Goal: Task Accomplishment & Management: Use online tool/utility

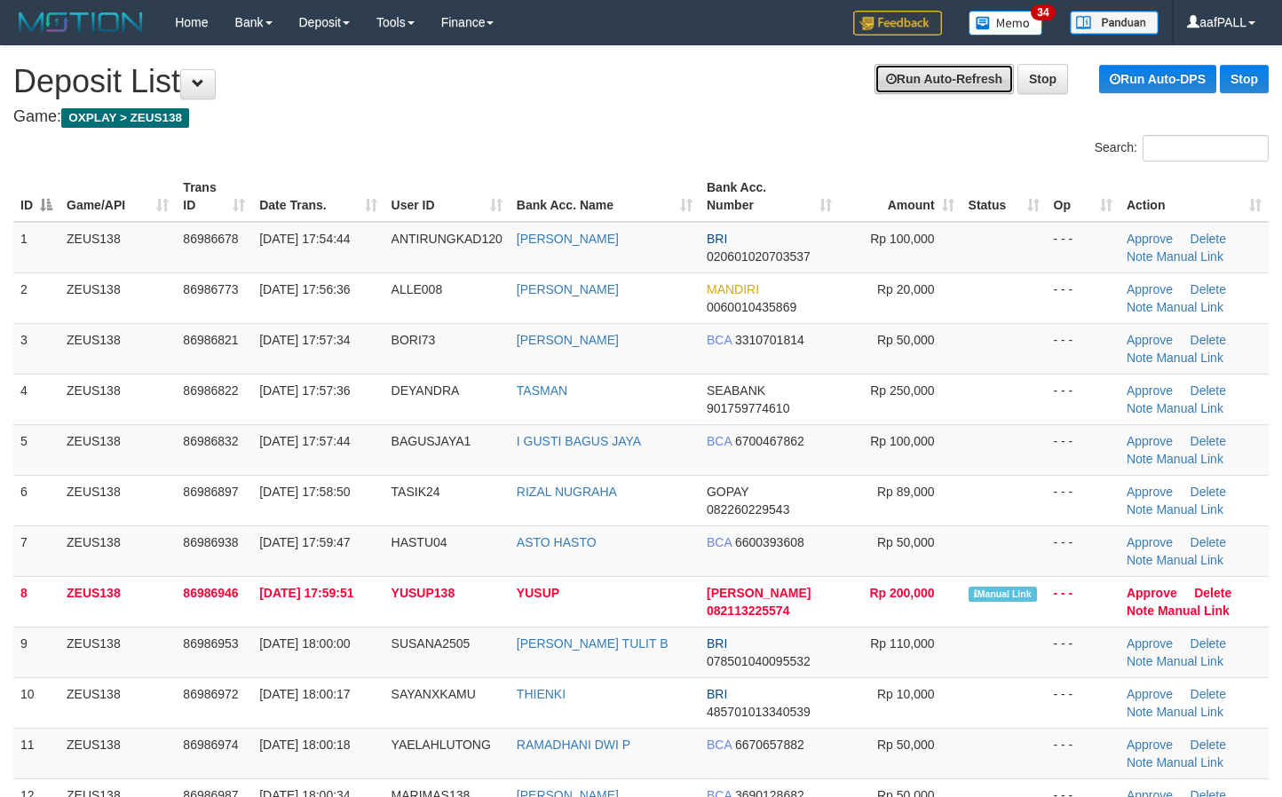
click at [928, 68] on link "Run Auto-Refresh" at bounding box center [943, 79] width 139 height 30
click at [605, 91] on h1 "Refreshing in: 00:00:10 Run Auto-Refresh Stop Run Auto-DPS Stop Deposit List" at bounding box center [640, 82] width 1255 height 36
drag, startPoint x: 579, startPoint y: 96, endPoint x: 618, endPoint y: 108, distance: 41.0
click at [889, 86] on link "Run Auto-Refresh" at bounding box center [943, 79] width 139 height 30
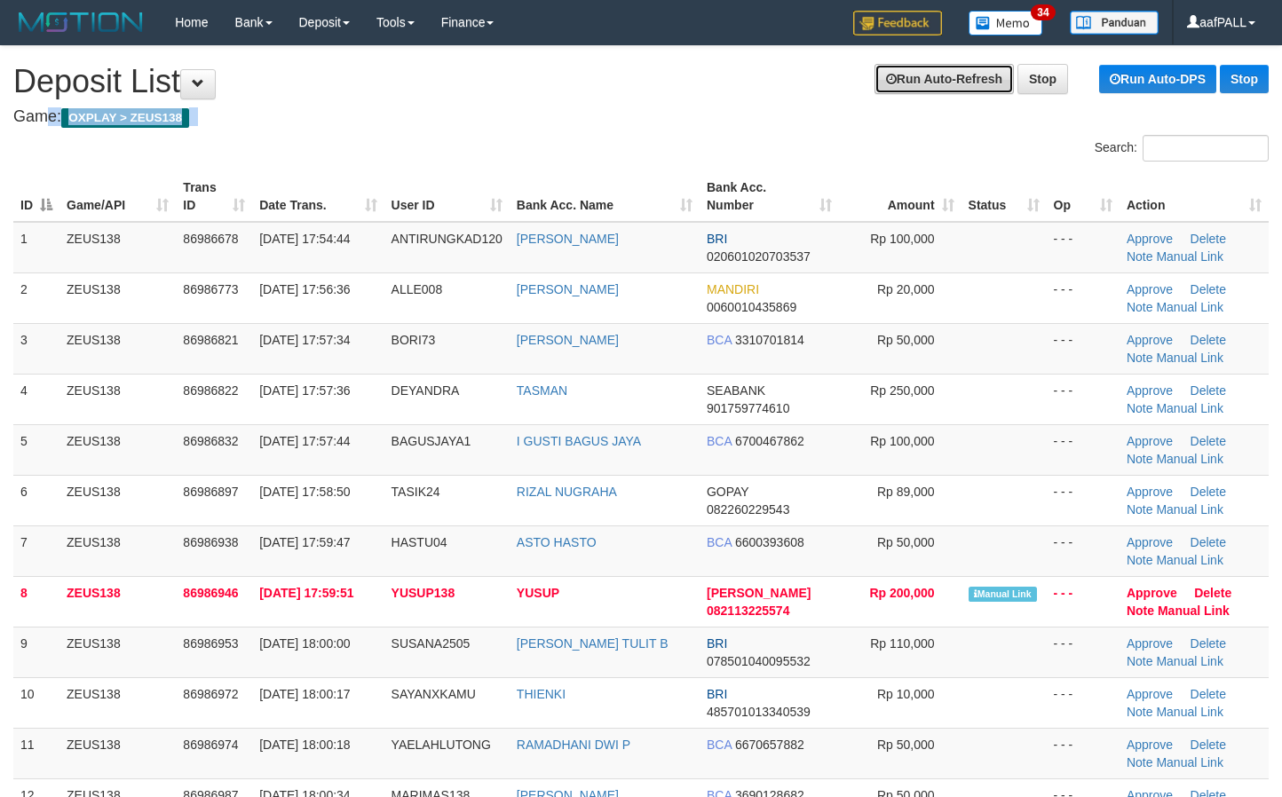
click at [889, 86] on link "Run Auto-Refresh" at bounding box center [943, 79] width 139 height 30
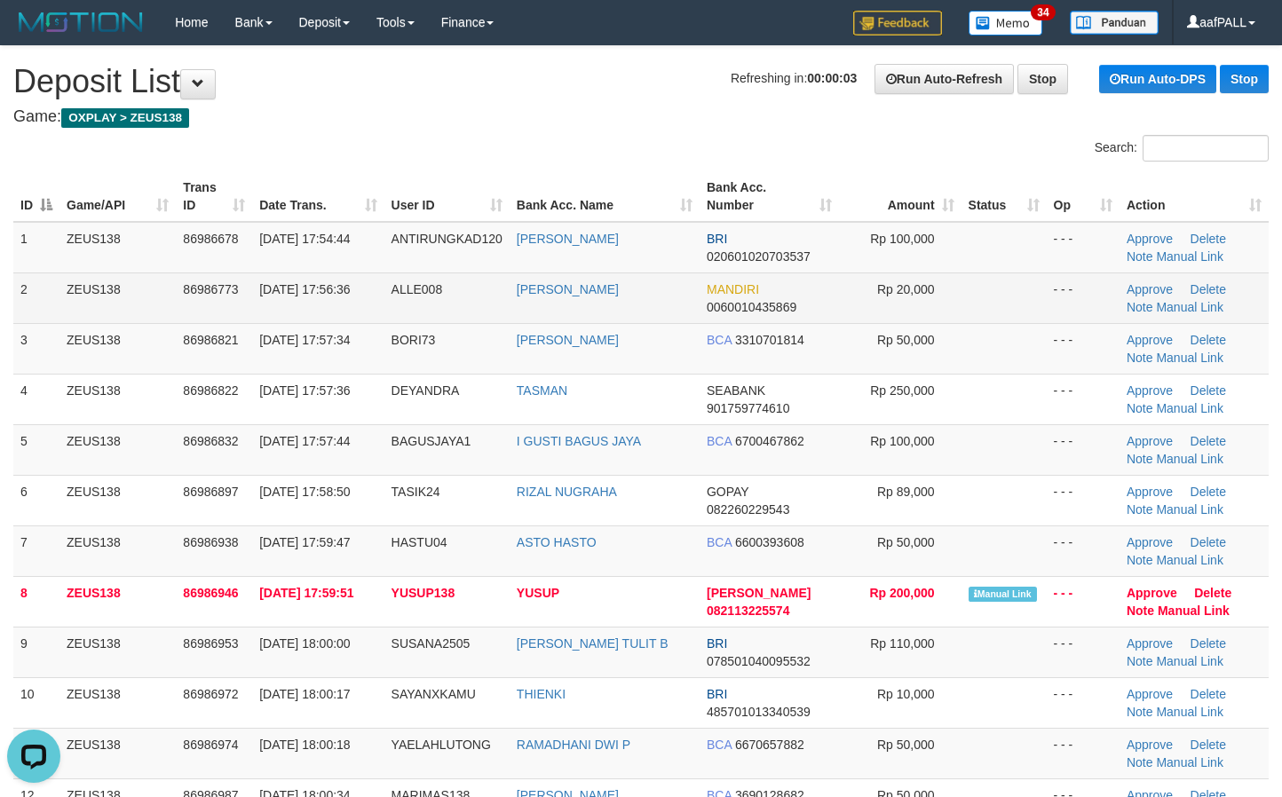
click at [576, 305] on td "[PERSON_NAME]" at bounding box center [605, 298] width 190 height 51
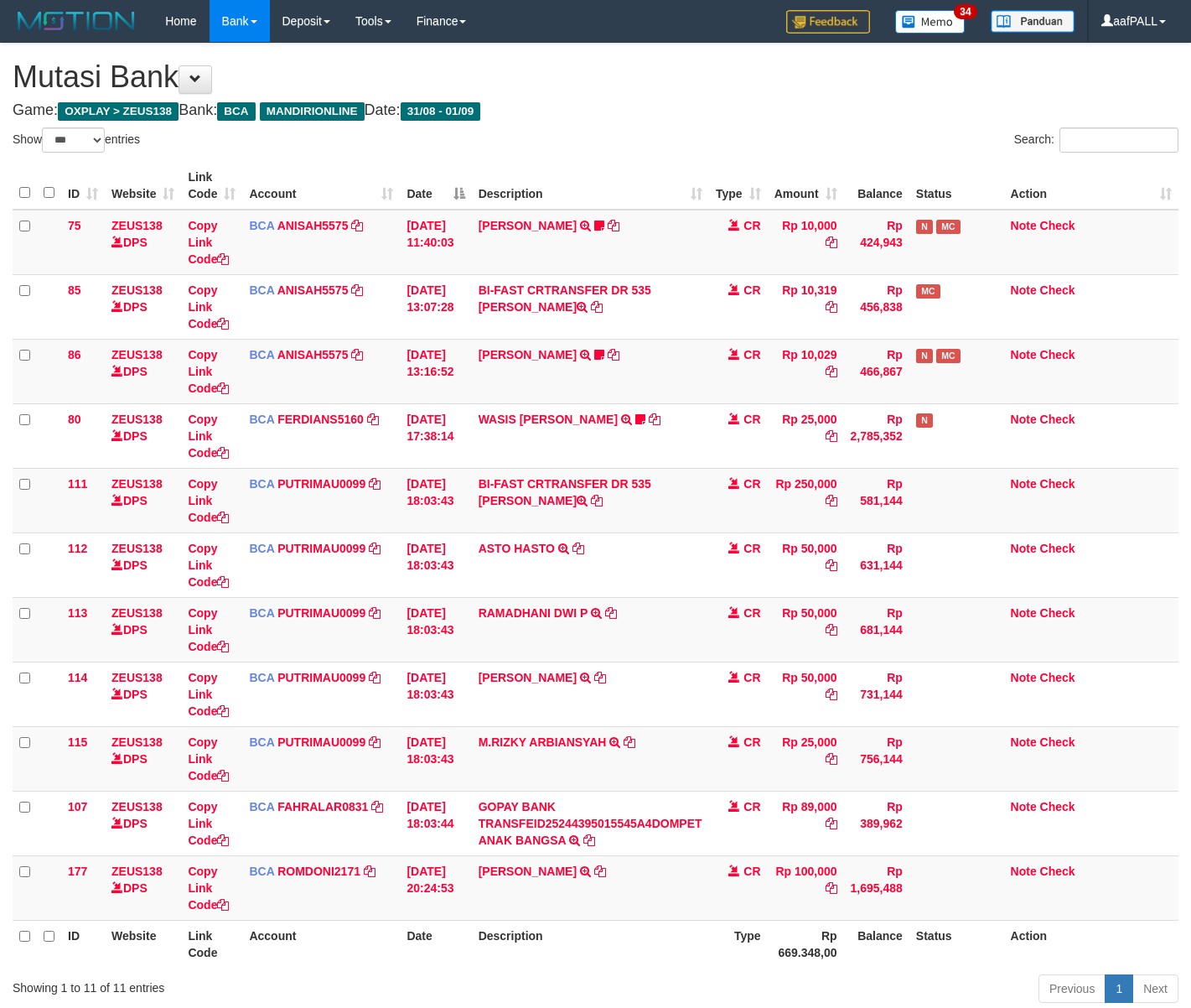
select select "***"
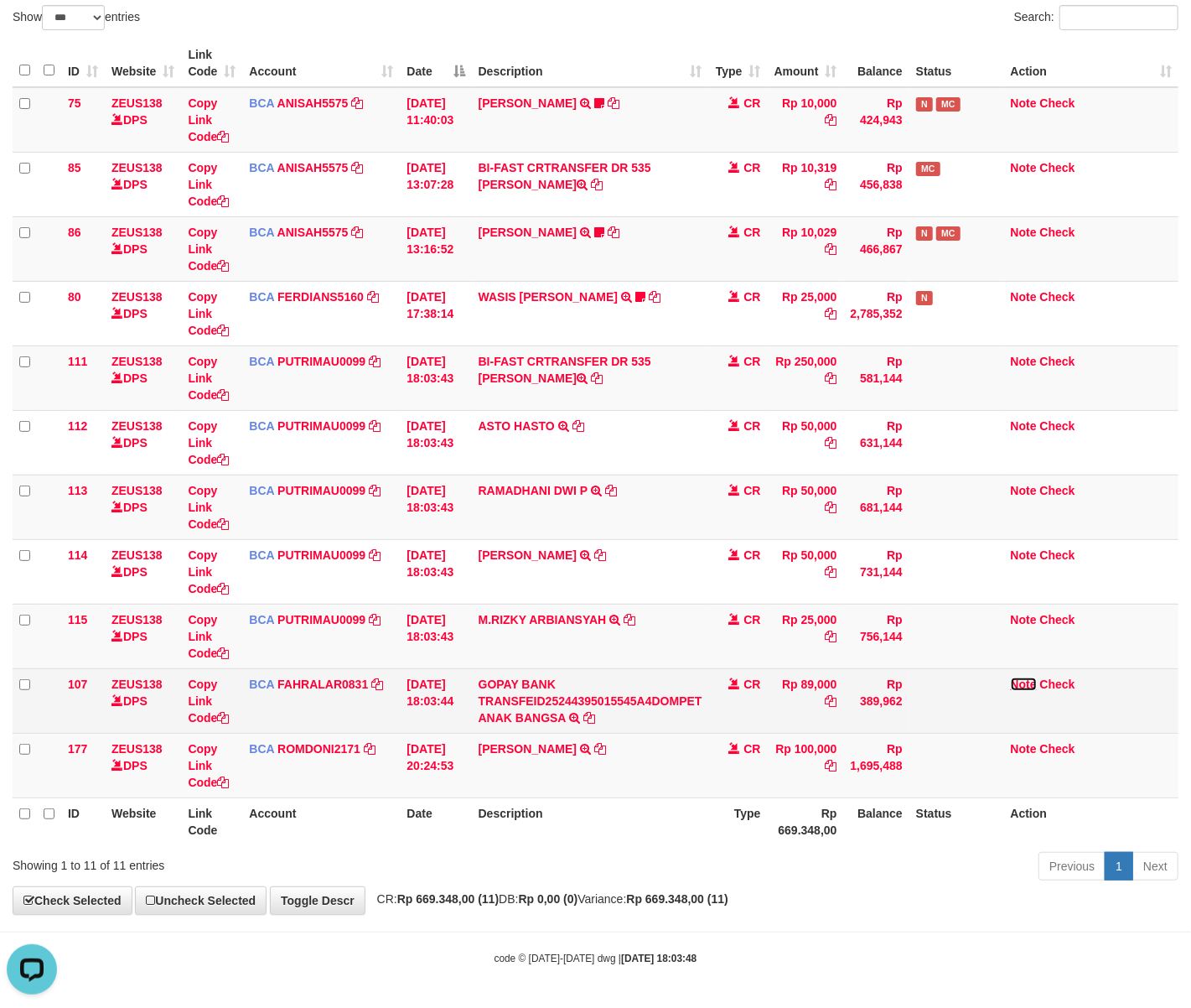
click at [1027, 678] on link "Note" at bounding box center [1025, 684] width 26 height 13
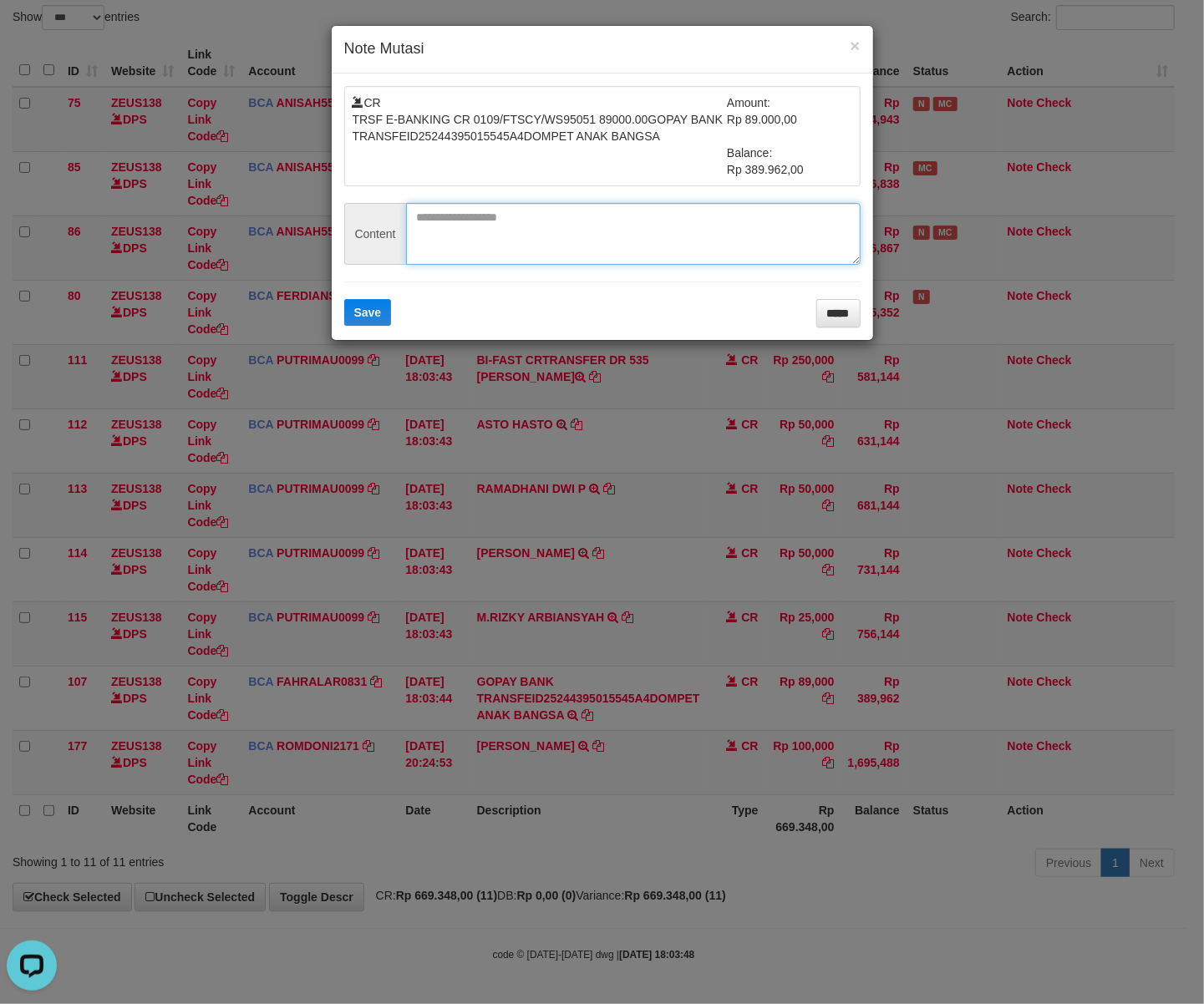
click at [503, 235] on textarea at bounding box center [633, 234] width 455 height 62
paste textarea "*******"
type textarea "*******"
click at [369, 331] on div "CR TRSF E-BANKING CR 0109/FTSCY/WS95051 89000.00GOPAY BANK TRANSFEID25244395015…" at bounding box center [602, 206] width 541 height 266
drag, startPoint x: 315, startPoint y: 314, endPoint x: 342, endPoint y: 314, distance: 27.0
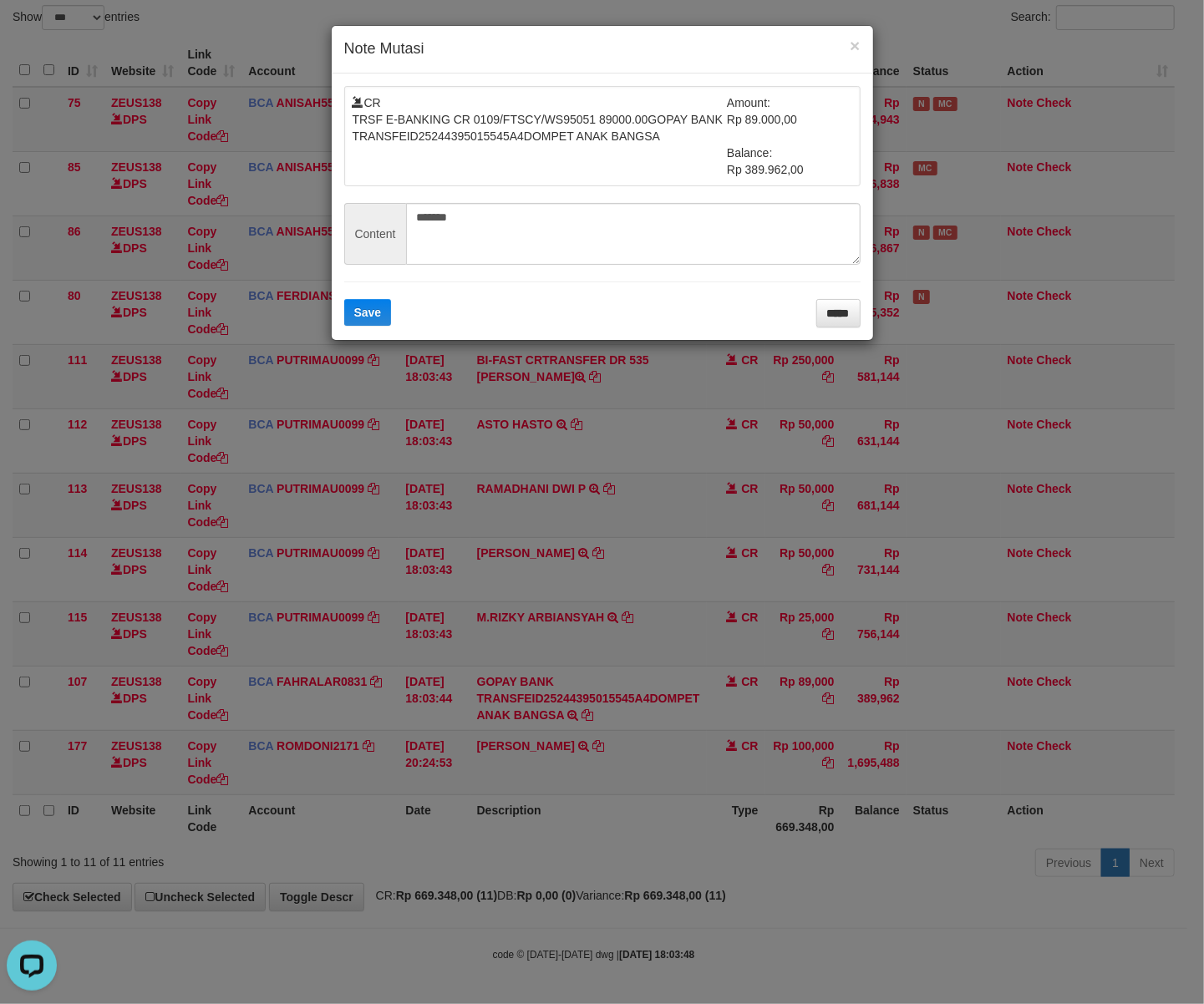
click at [332, 314] on div "× Note Mutasi CR TRSF E-BANKING CR 0109/FTSCY/WS95051 89000.00GOPAY BANK TRANSF…" at bounding box center [602, 502] width 1204 height 1004
click at [386, 312] on button "Save" at bounding box center [368, 312] width 48 height 26
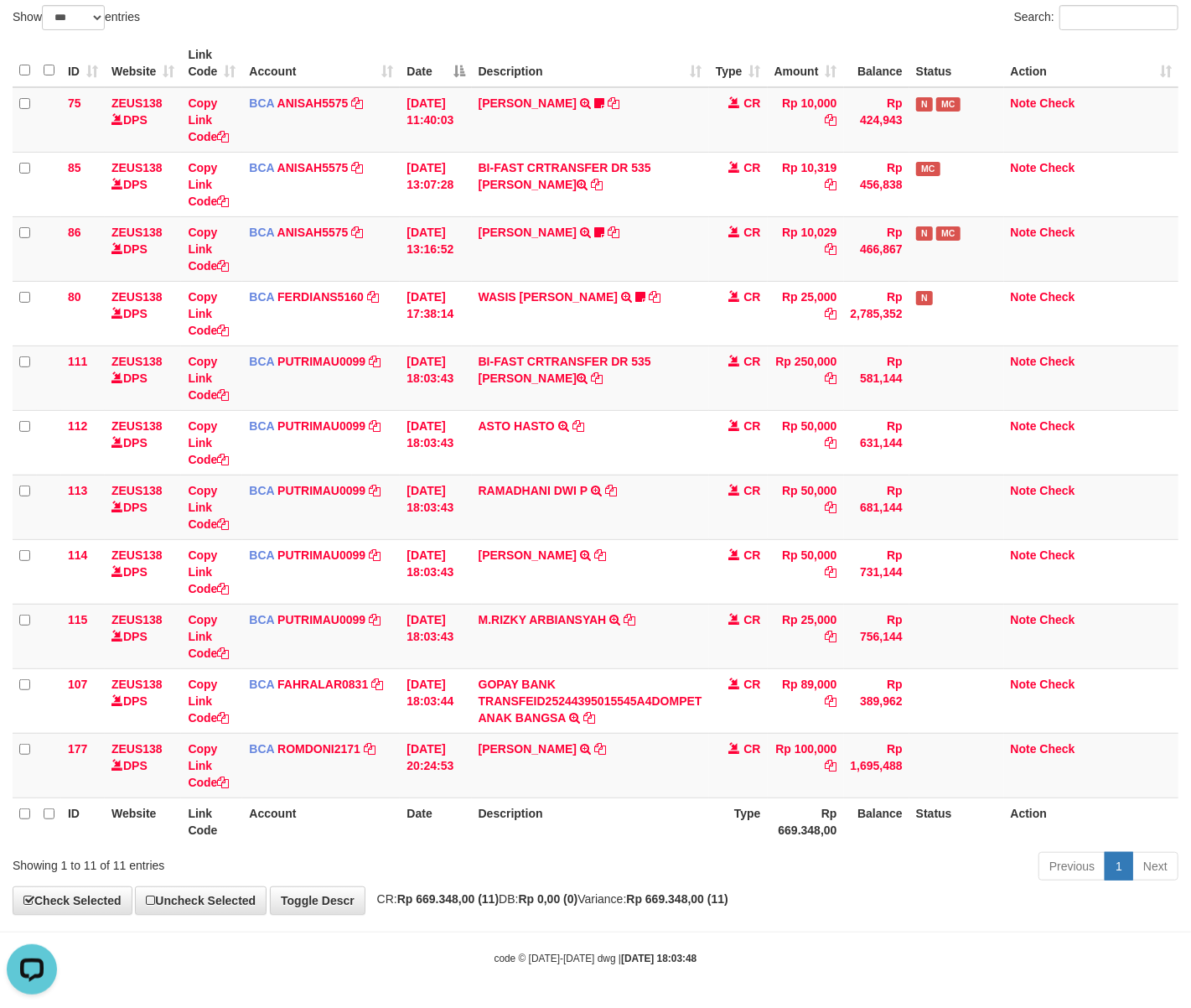
click at [721, 826] on th "Type" at bounding box center [739, 821] width 59 height 48
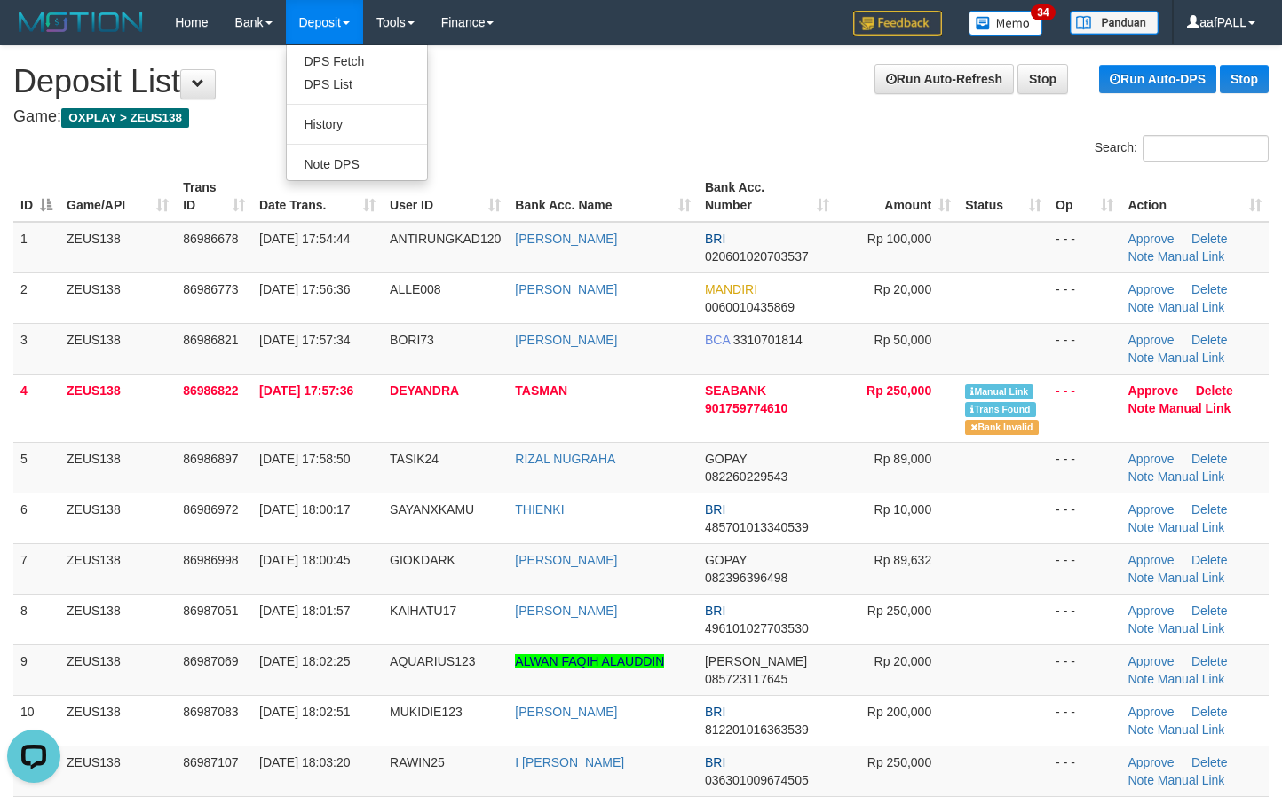
click at [444, 111] on h4 "Game: OXPLAY > ZEUS138" at bounding box center [640, 117] width 1255 height 18
click at [469, 147] on div "Search:" at bounding box center [641, 150] width 1282 height 31
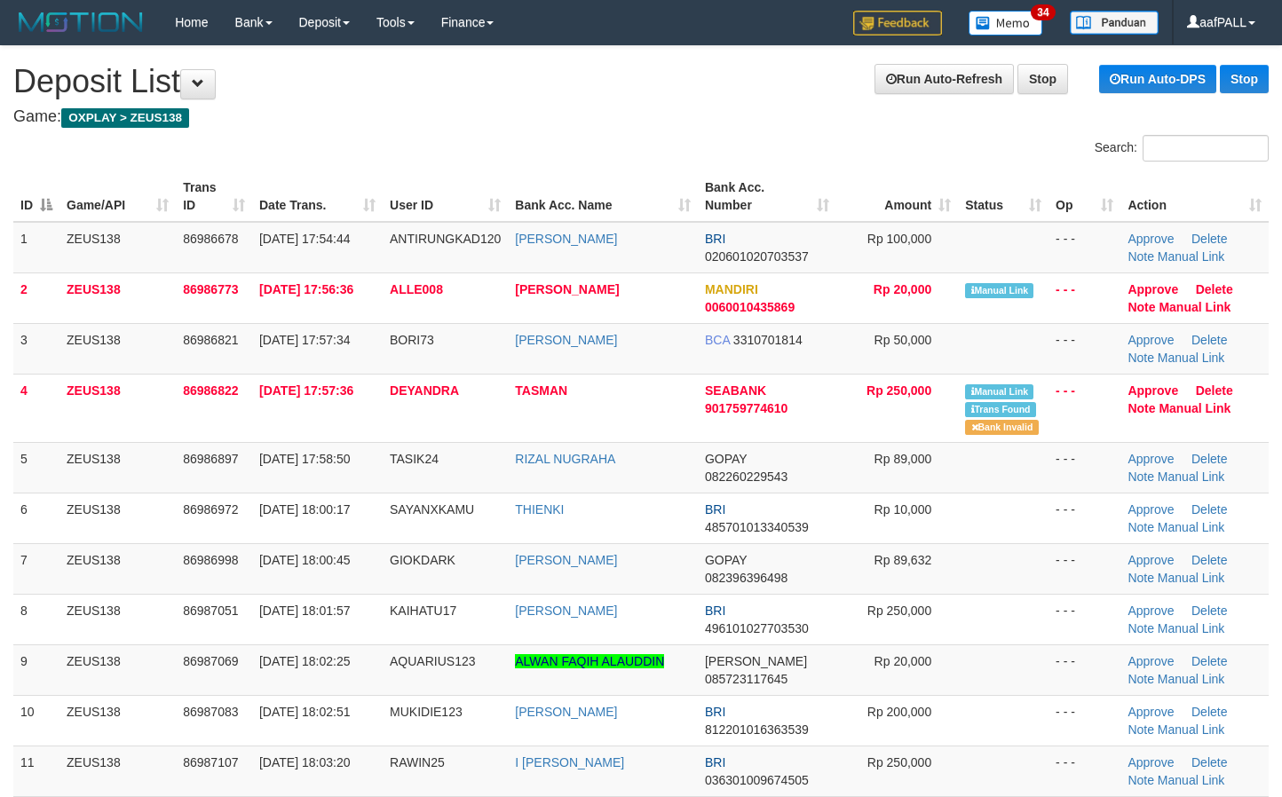
click at [598, 137] on div "Search:" at bounding box center [641, 150] width 1282 height 31
drag, startPoint x: 687, startPoint y: 154, endPoint x: 643, endPoint y: 143, distance: 45.6
click at [643, 143] on div "Search:" at bounding box center [961, 150] width 641 height 31
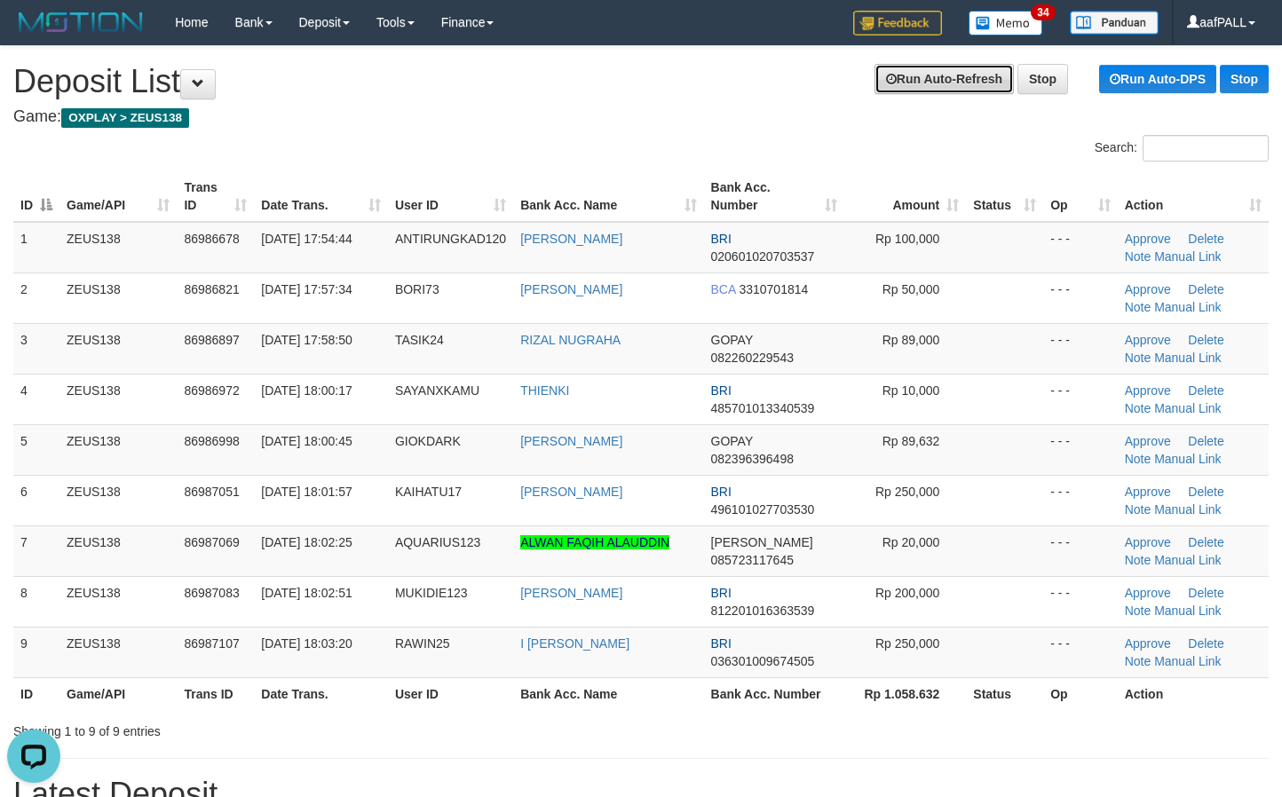
click at [888, 79] on icon at bounding box center [891, 79] width 11 height 12
click at [519, 121] on h4 "Game: OXPLAY > ZEUS138" at bounding box center [640, 117] width 1255 height 18
click at [620, 166] on div "ID Game/API Trans ID Date Trans. User ID Bank Acc. Name Bank Acc. Number Amount…" at bounding box center [641, 440] width 1282 height 549
drag, startPoint x: 632, startPoint y: 685, endPoint x: 634, endPoint y: 647, distance: 38.2
click at [633, 676] on table "ID Game/API Trans ID Date Trans. User ID Bank Acc. Name Bank Acc. Number Amount…" at bounding box center [640, 440] width 1255 height 539
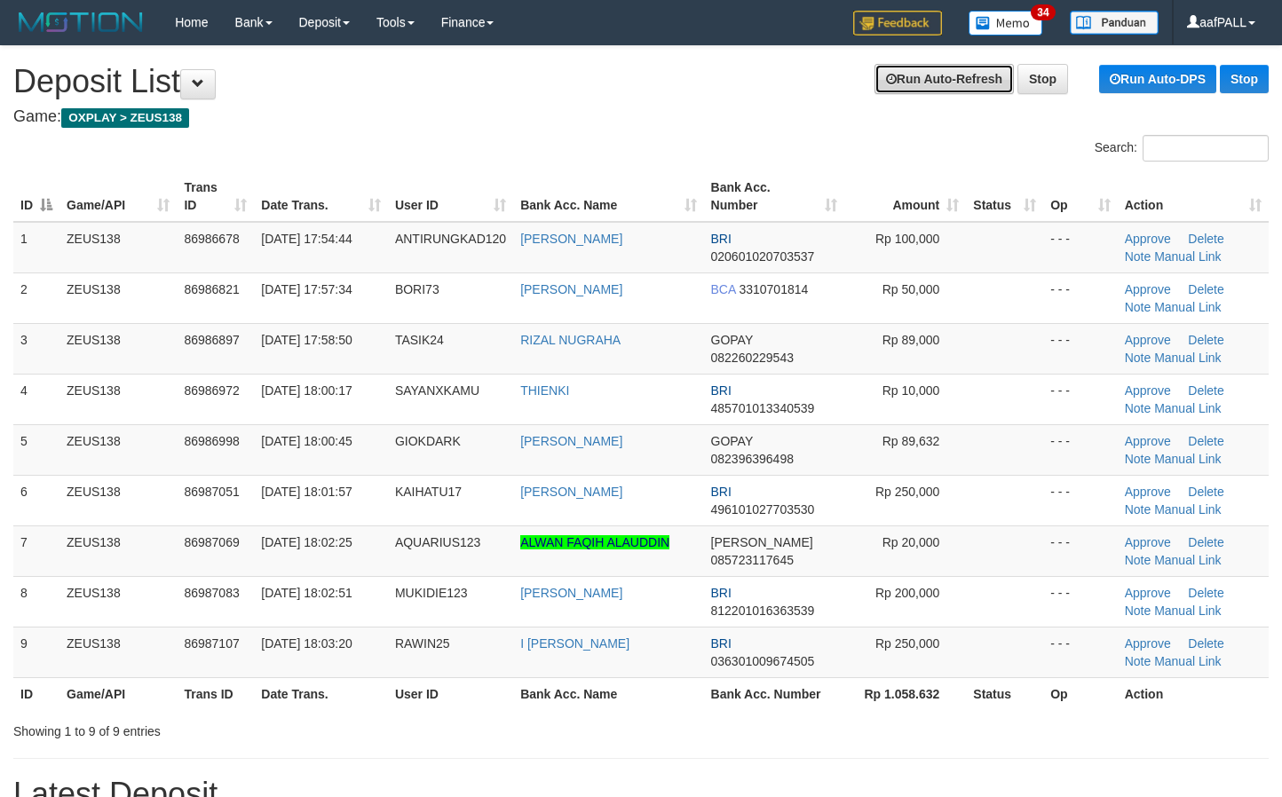
click at [923, 93] on link "Run Auto-Refresh" at bounding box center [943, 79] width 139 height 30
click at [597, 111] on h4 "Game: OXPLAY > ZEUS138" at bounding box center [640, 117] width 1255 height 18
drag, startPoint x: 531, startPoint y: 94, endPoint x: 504, endPoint y: 89, distance: 27.2
click at [516, 93] on h1 "Refreshing in: 00:00:09 Run Auto-Refresh Stop Run Auto-DPS Stop Deposit List" at bounding box center [640, 82] width 1255 height 36
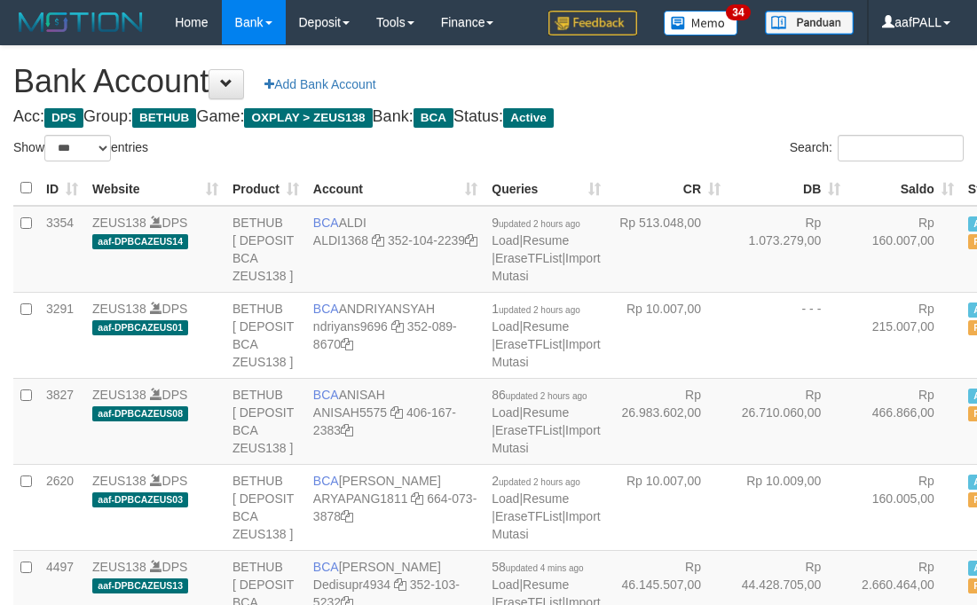
select select "***"
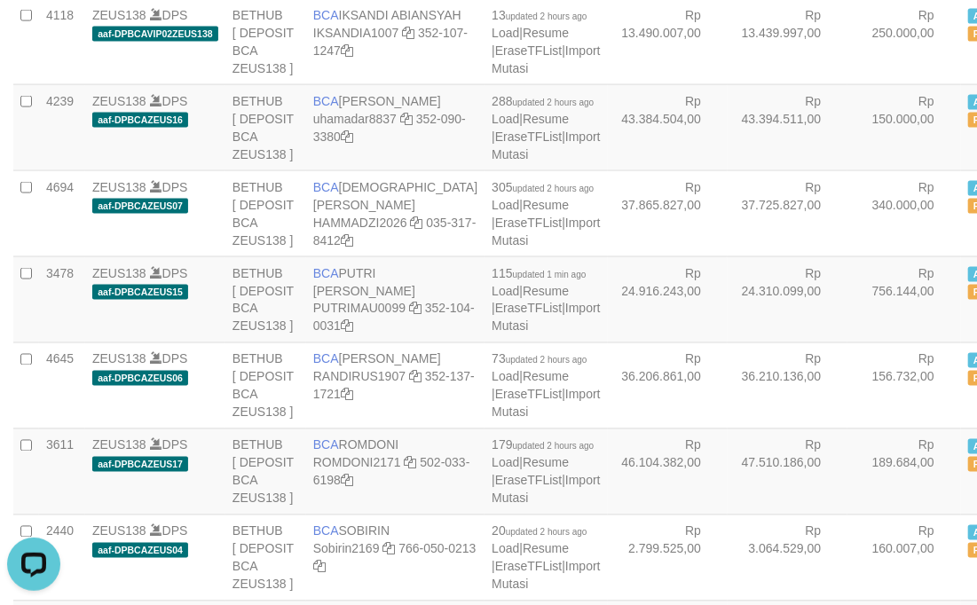
copy td "4733"
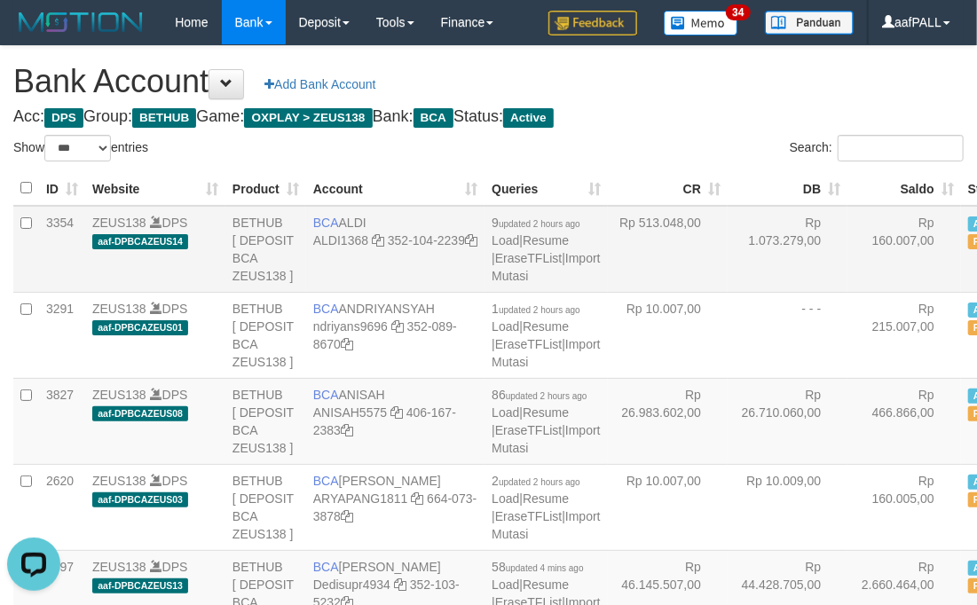
click at [608, 293] on td "Rp 513.048,00" at bounding box center [668, 249] width 120 height 87
select select "***"
click at [848, 185] on th "Saldo" at bounding box center [905, 188] width 114 height 35
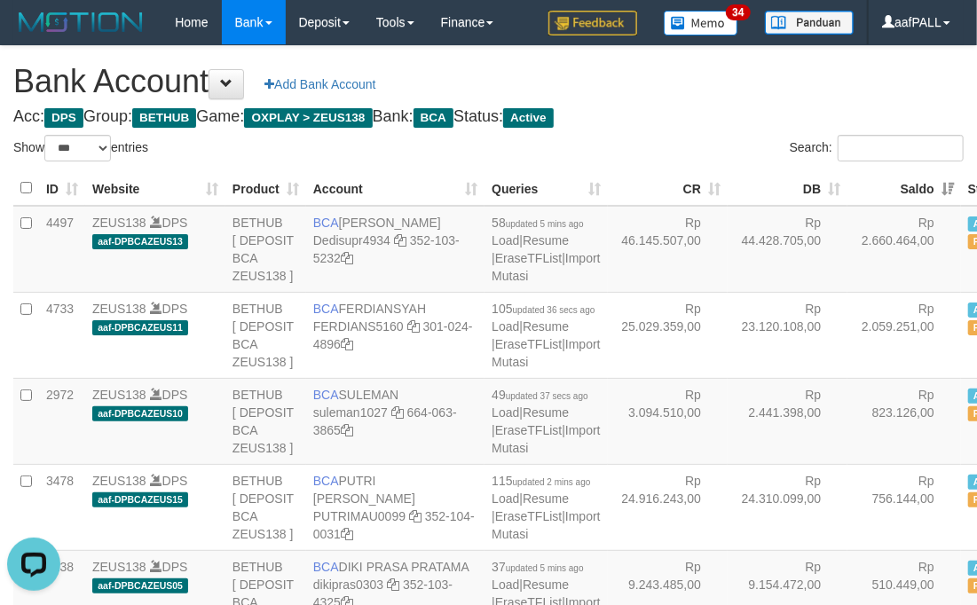
click at [848, 185] on th "Saldo" at bounding box center [905, 188] width 114 height 35
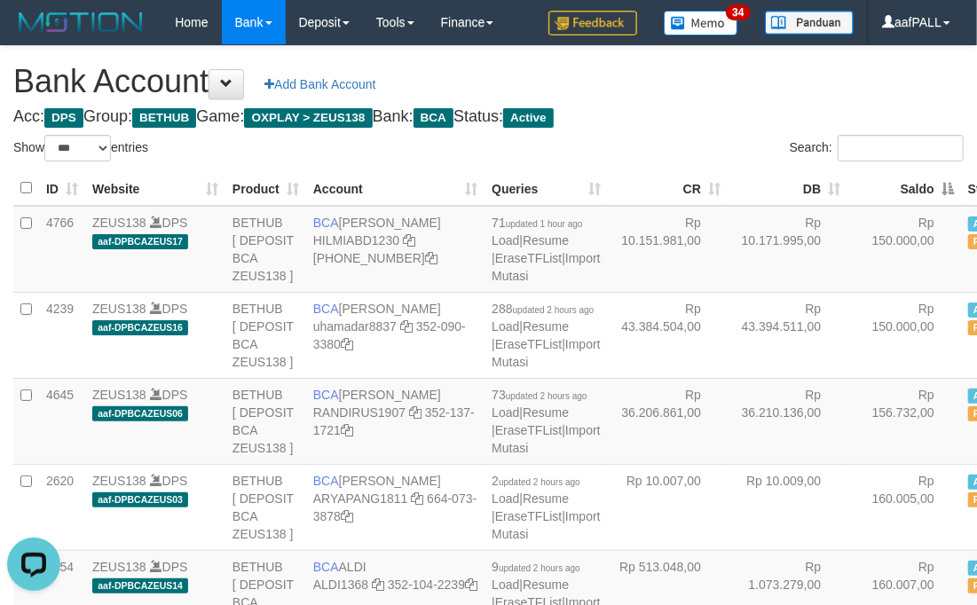
click at [848, 185] on th "Saldo" at bounding box center [905, 188] width 114 height 35
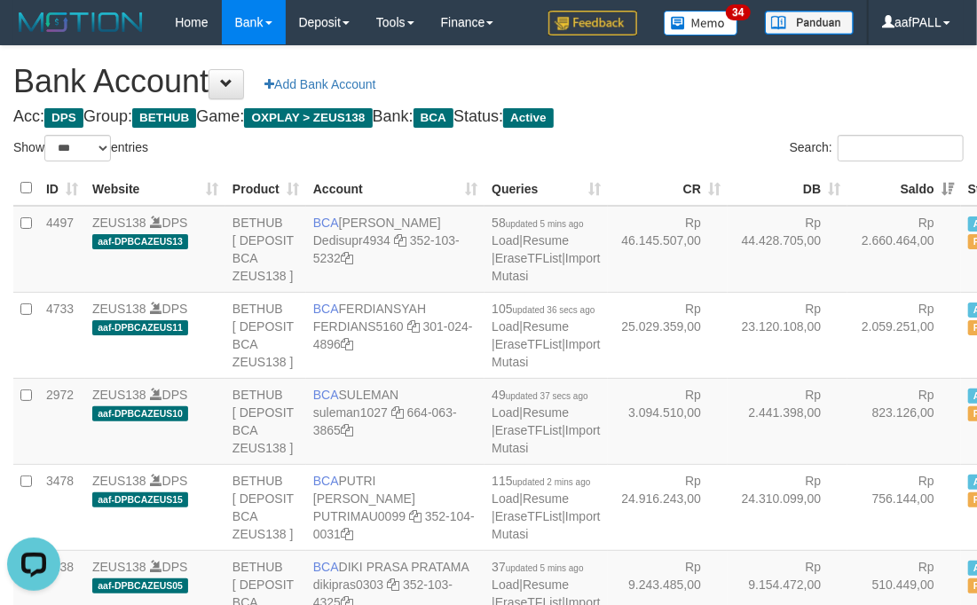
click at [848, 185] on th "Saldo" at bounding box center [905, 188] width 114 height 35
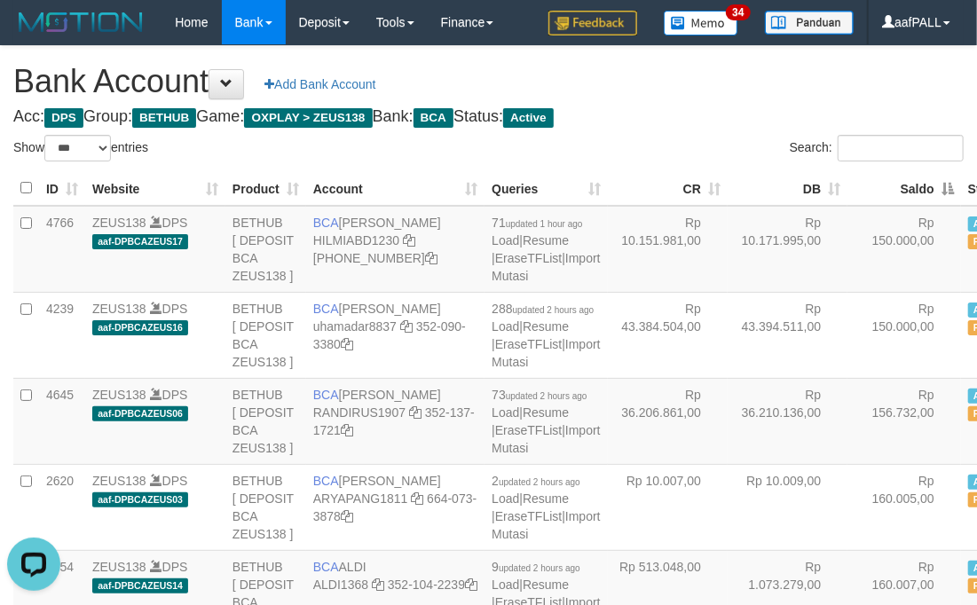
click at [848, 185] on th "Saldo" at bounding box center [905, 188] width 114 height 35
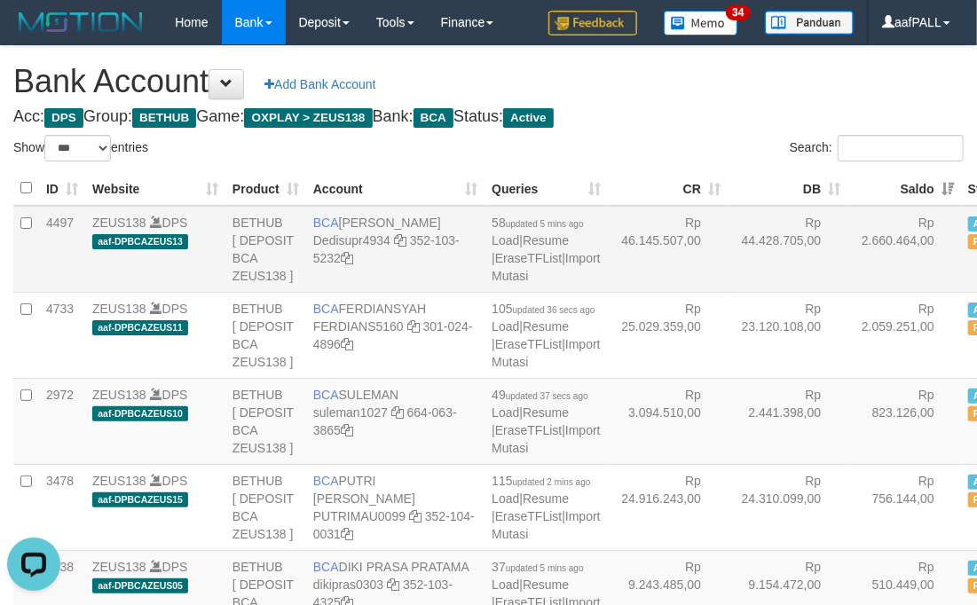
click at [51, 274] on td "4497" at bounding box center [62, 249] width 46 height 87
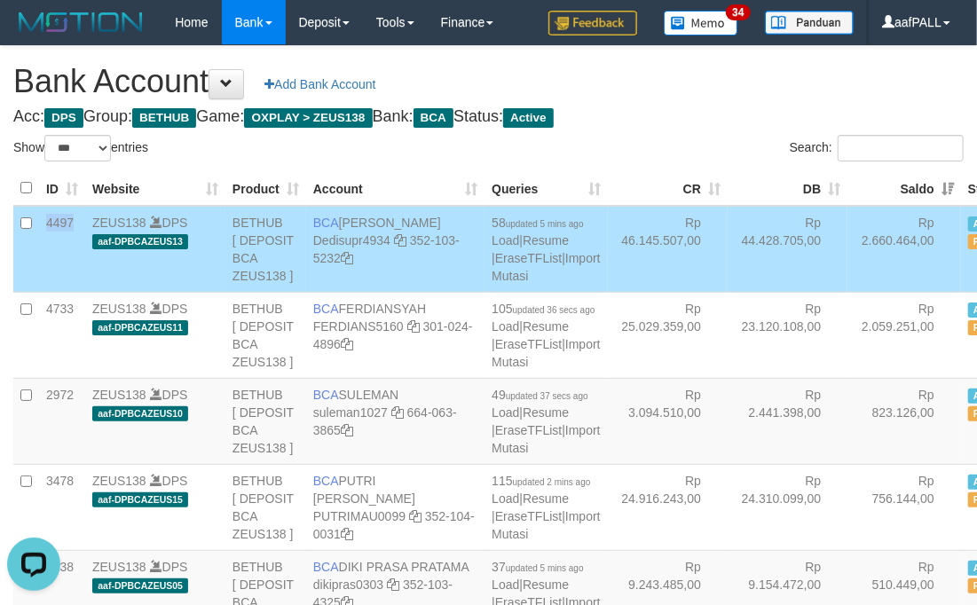
click at [51, 274] on td "4497" at bounding box center [62, 249] width 46 height 87
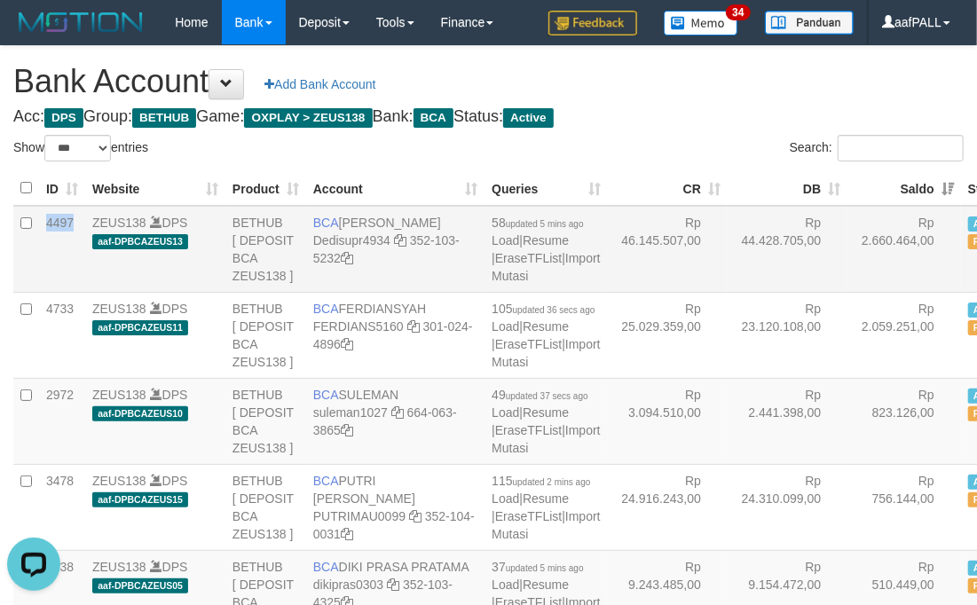
copy td "4497"
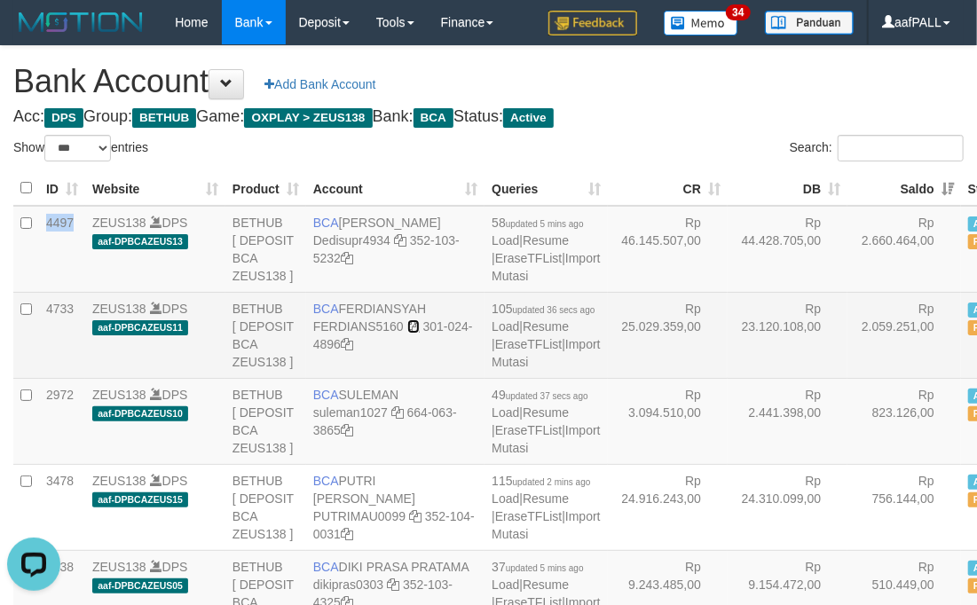
click at [407, 333] on icon at bounding box center [413, 326] width 12 height 12
copy td "4497"
click at [608, 378] on td "Rp 25.029.359,00" at bounding box center [668, 335] width 120 height 86
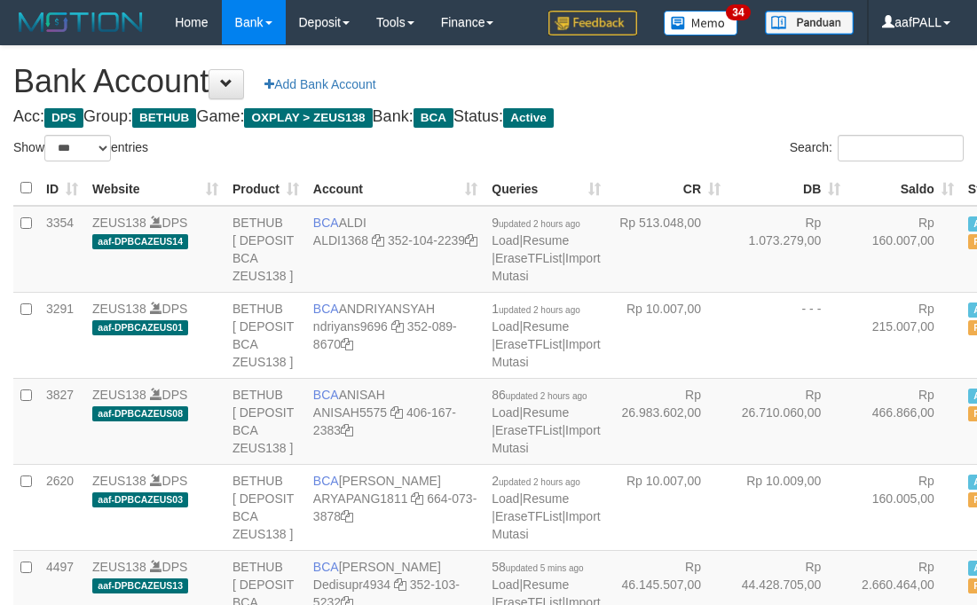
select select "***"
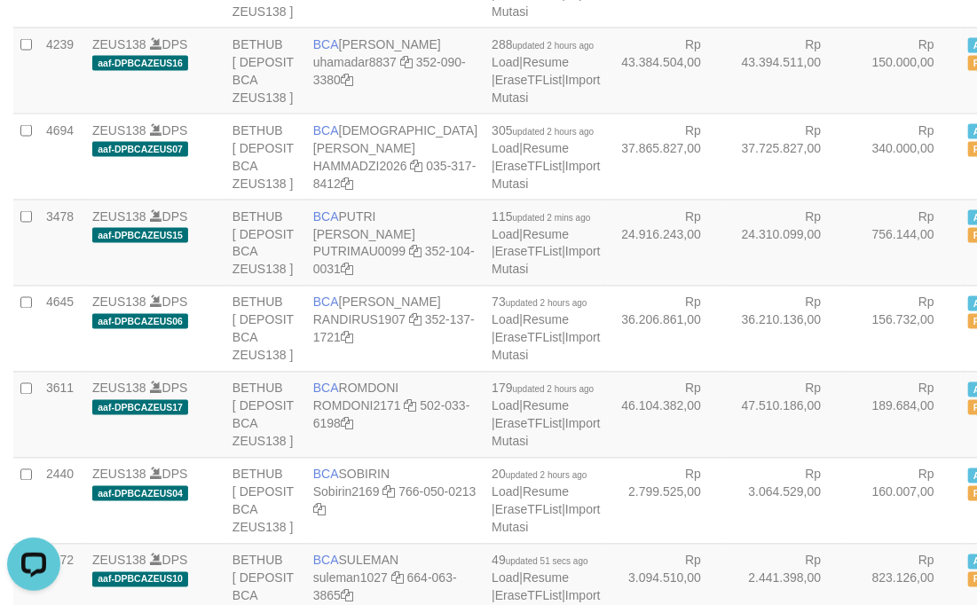
drag, startPoint x: 621, startPoint y: 334, endPoint x: 611, endPoint y: 337, distance: 11.2
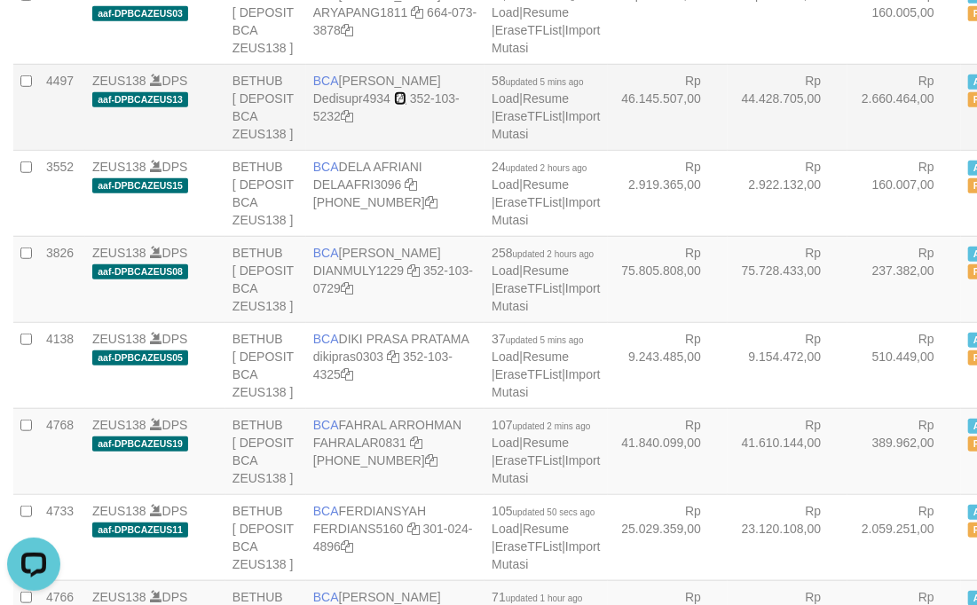
click at [399, 105] on icon at bounding box center [400, 98] width 12 height 12
drag, startPoint x: 401, startPoint y: 328, endPoint x: 405, endPoint y: 341, distance: 13.8
click at [401, 105] on icon at bounding box center [400, 98] width 12 height 12
click at [492, 141] on link "Import Mutasi" at bounding box center [546, 125] width 108 height 32
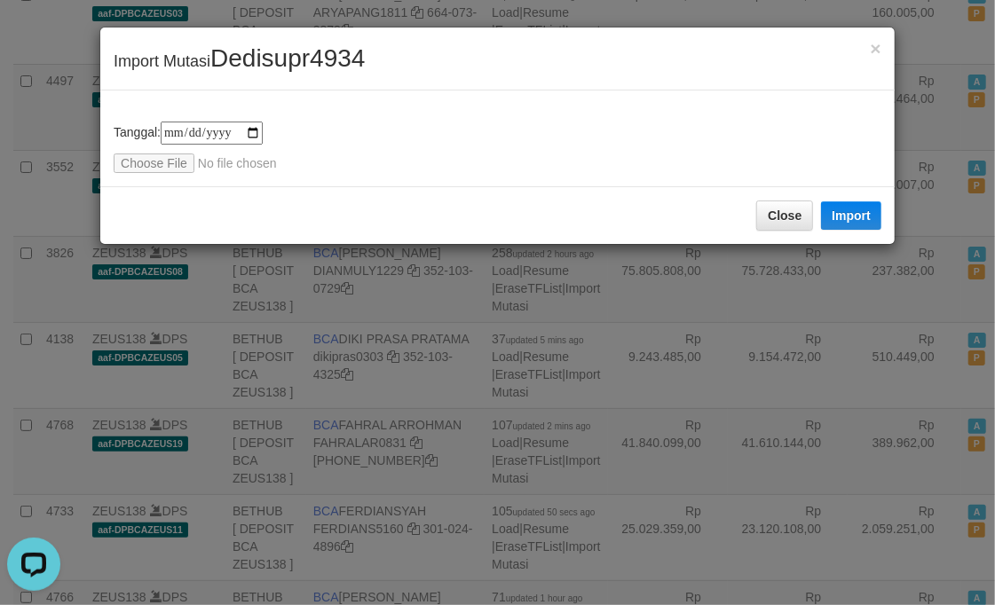
click at [146, 178] on div "**********" at bounding box center [497, 139] width 794 height 96
click at [147, 160] on input "file" at bounding box center [231, 164] width 235 height 20
type input "**********"
click at [548, 164] on div "**********" at bounding box center [497, 139] width 794 height 96
click at [872, 204] on button "Import" at bounding box center [851, 216] width 60 height 28
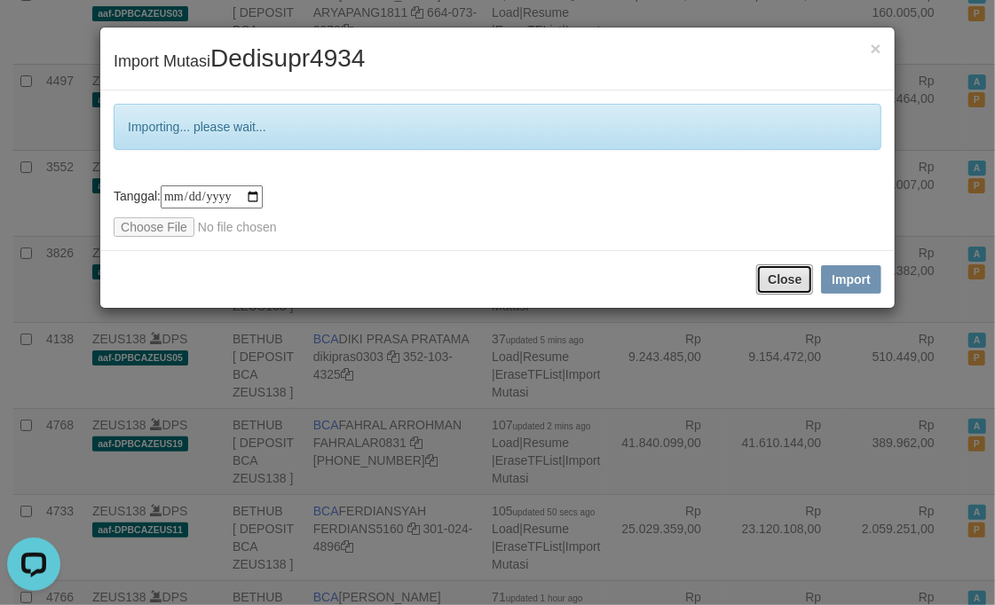
drag, startPoint x: 760, startPoint y: 281, endPoint x: 751, endPoint y: 292, distance: 14.6
click at [760, 281] on button "Close" at bounding box center [784, 280] width 57 height 30
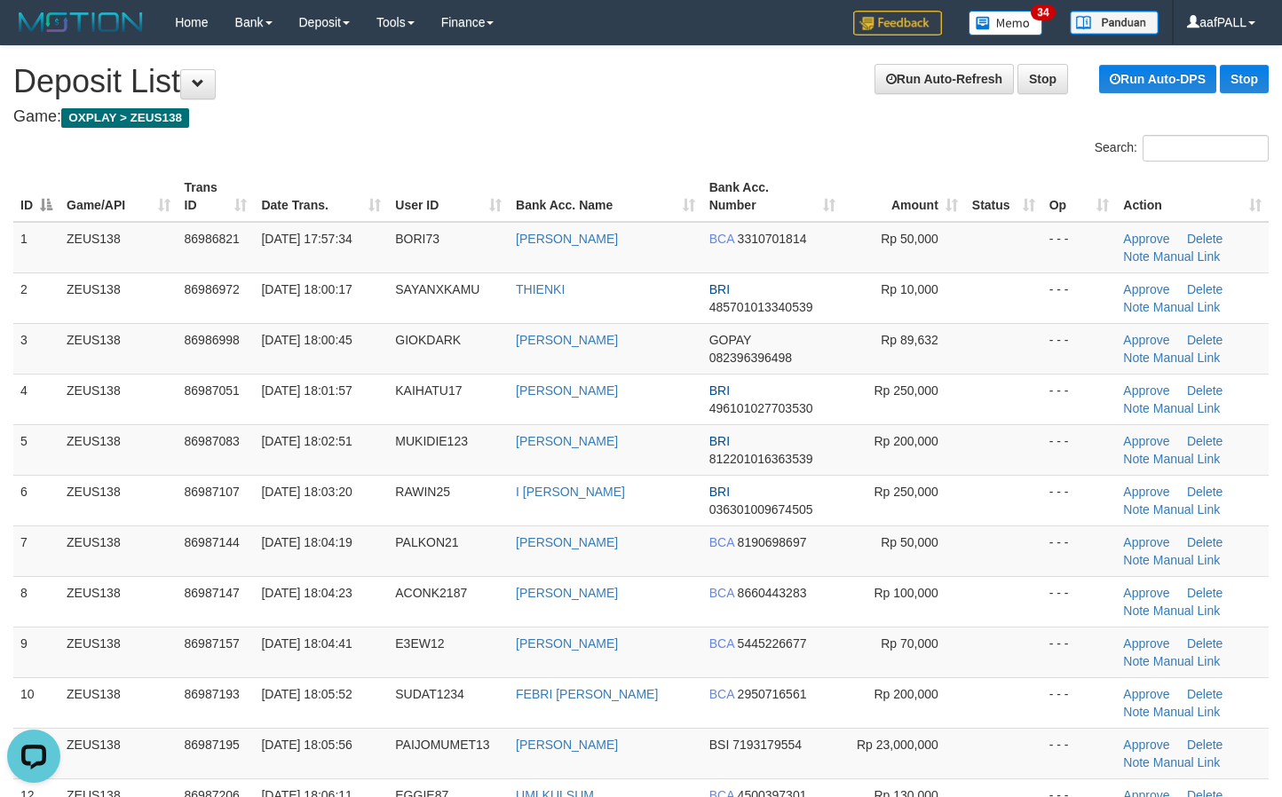
click at [325, 111] on h4 "Game: OXPLAY > ZEUS138" at bounding box center [640, 117] width 1255 height 18
